Goal: Task Accomplishment & Management: Manage account settings

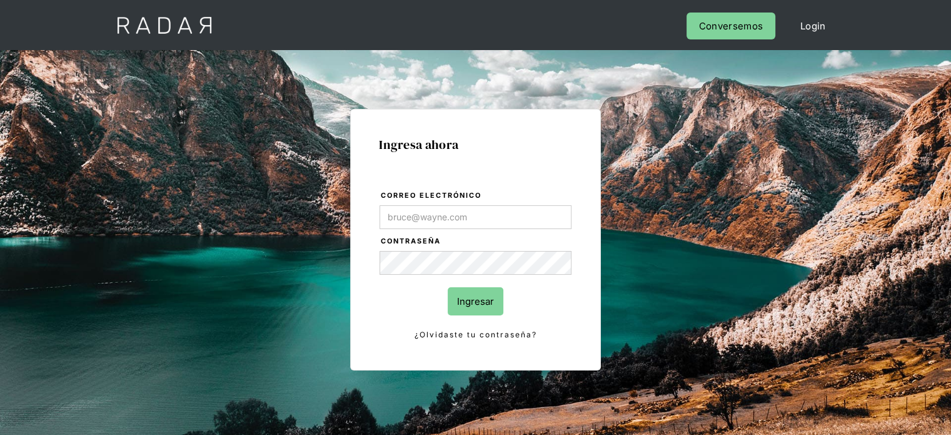
type input "[PERSON_NAME][EMAIL_ADDRESS][DOMAIN_NAME]"
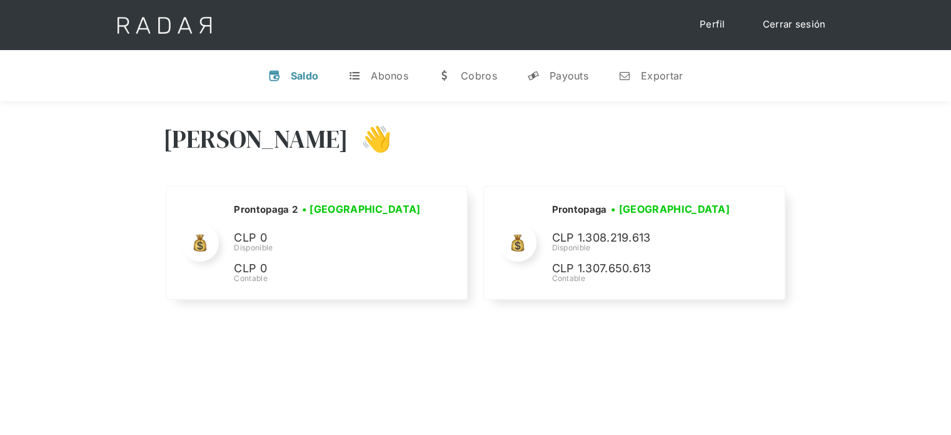
click at [613, 337] on div "Hola Evans 👋 Cargando tus cuentas... Nombre de la empresa • Conectada • Descone…" at bounding box center [475, 318] width 951 height 435
click at [806, 19] on link "Cerrar sesión" at bounding box center [794, 25] width 88 height 24
